Goal: Task Accomplishment & Management: Use online tool/utility

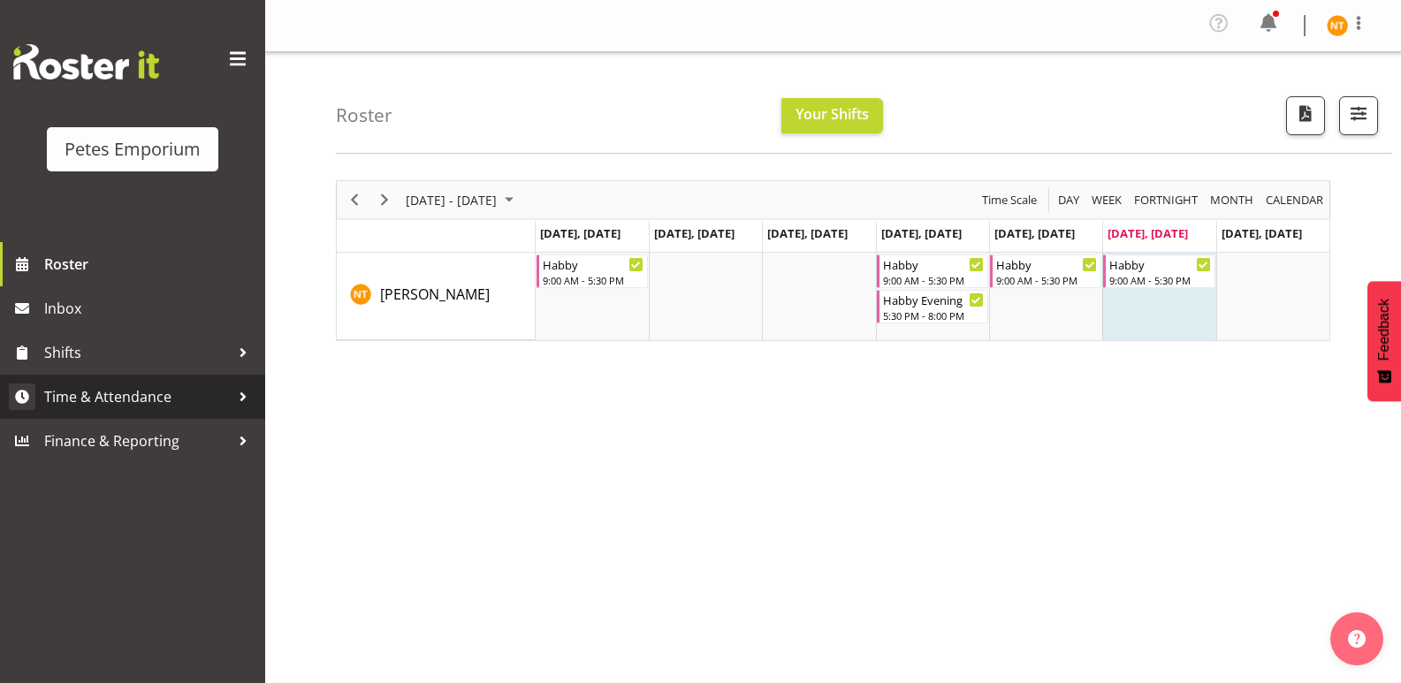
click at [99, 390] on span "Time & Attendance" at bounding box center [137, 396] width 186 height 27
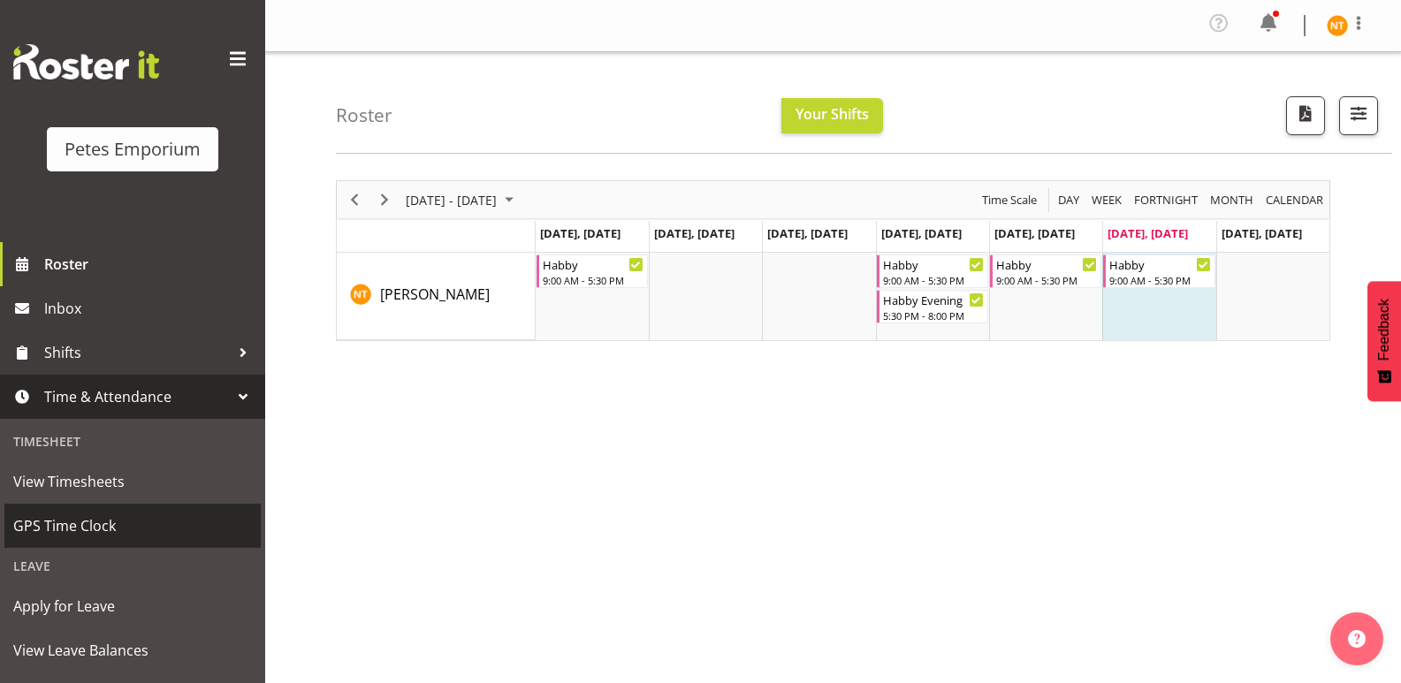
click at [69, 526] on span "GPS Time Clock" at bounding box center [132, 525] width 239 height 27
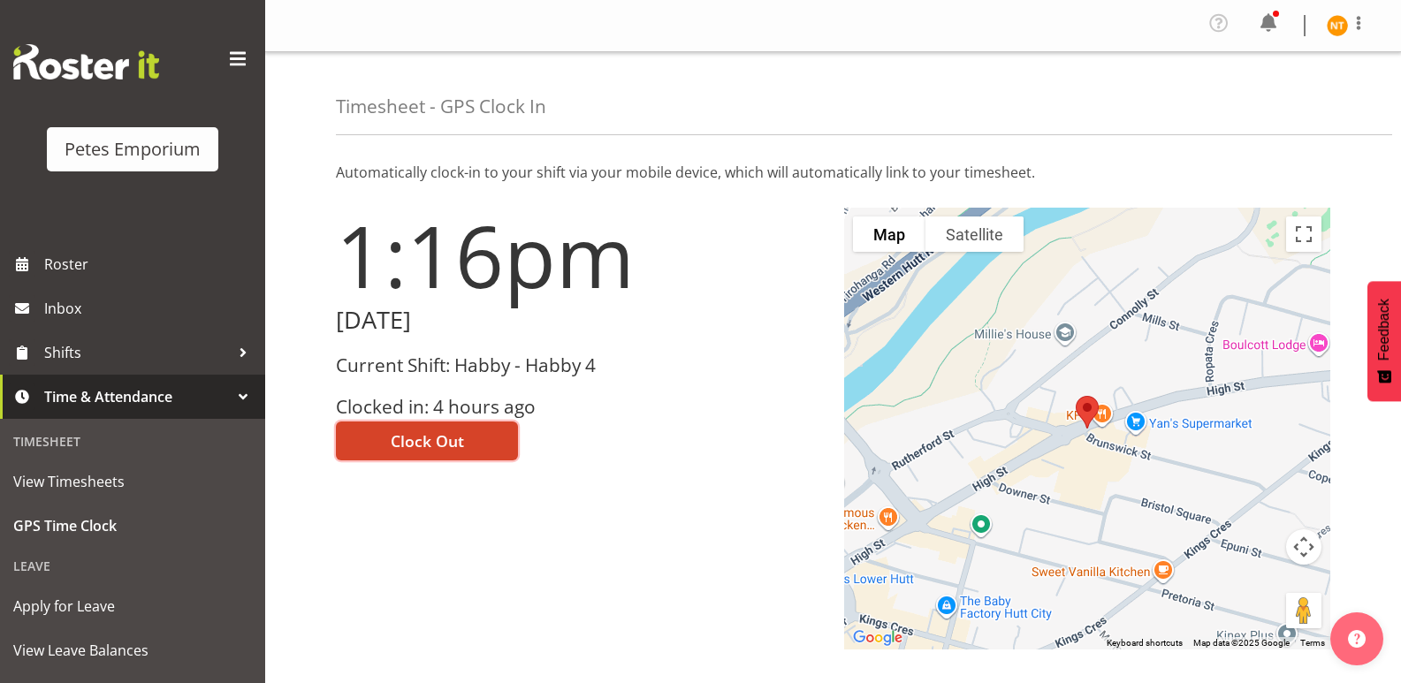
click at [412, 435] on span "Clock Out" at bounding box center [427, 440] width 73 height 23
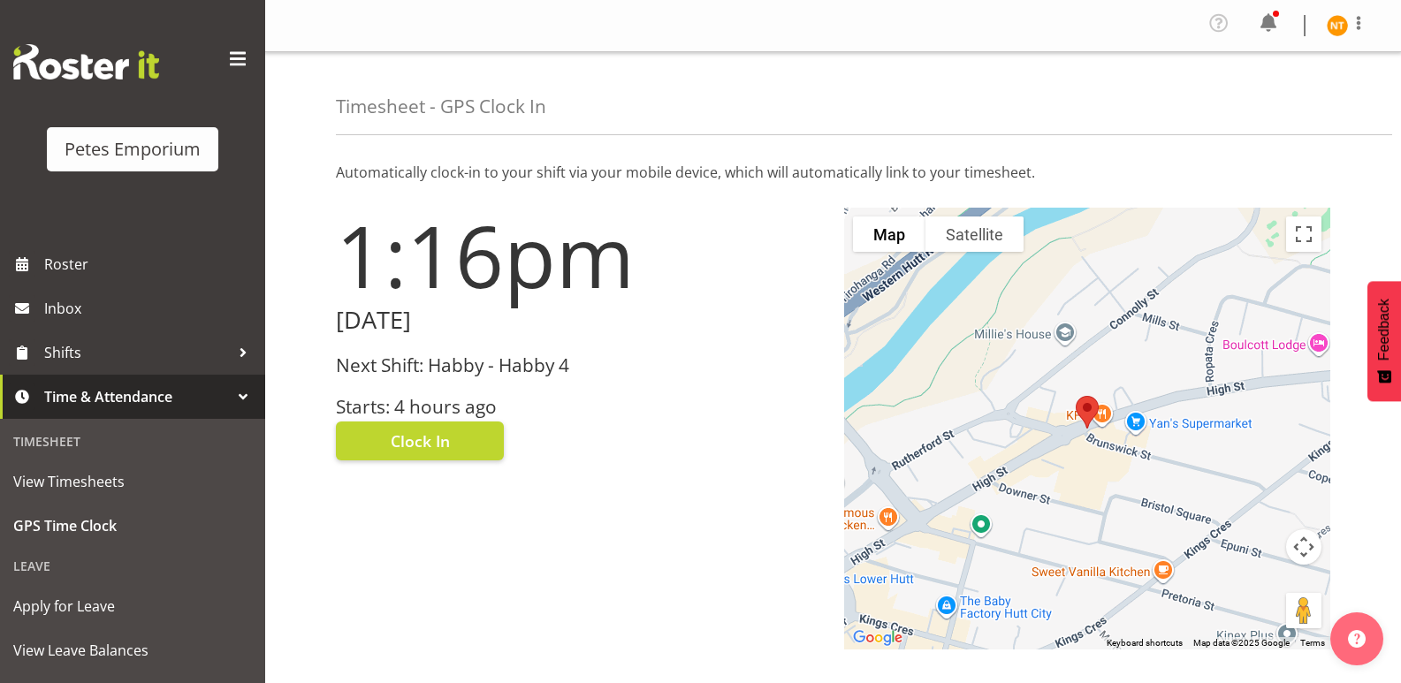
click at [1306, 89] on div "Timesheet - GPS Clock In" at bounding box center [864, 93] width 1056 height 83
click at [1347, 27] on img at bounding box center [1336, 25] width 21 height 21
click at [1256, 97] on link "Log Out" at bounding box center [1284, 97] width 170 height 32
